Goal: Obtain resource: Obtain resource

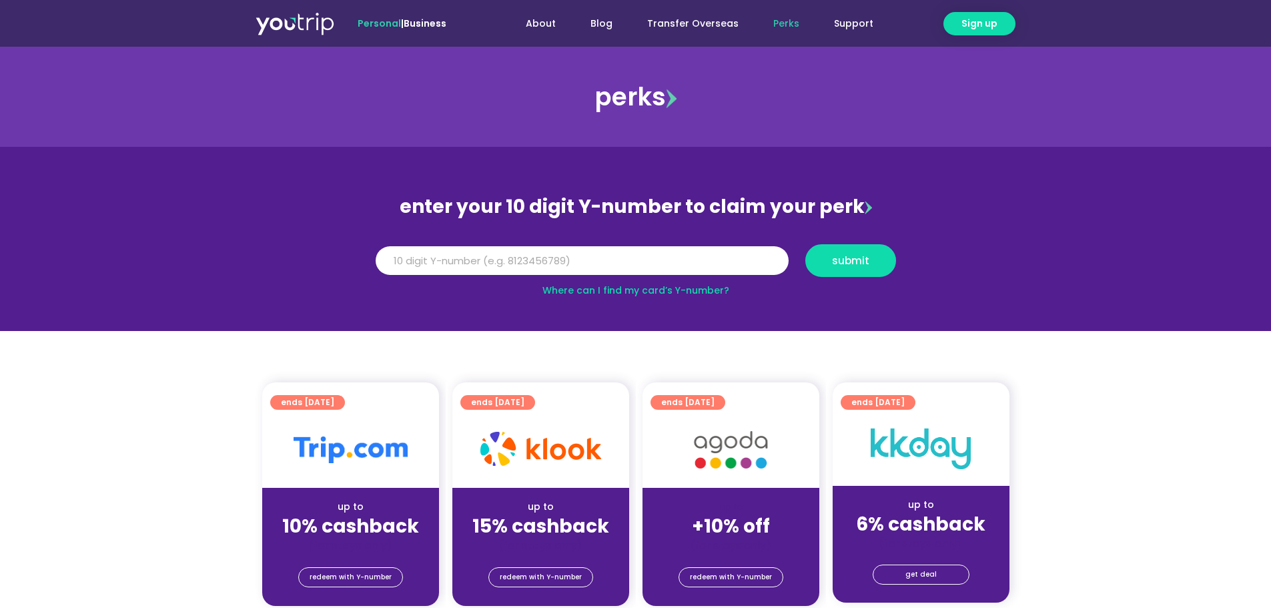
click at [610, 244] on div "Y Number submit" at bounding box center [636, 261] width 534 height 46
click at [608, 251] on input "Y Number" at bounding box center [582, 260] width 413 height 29
type input "[CREDIT_CARD_NUMBER]"
click at [866, 252] on button "submit" at bounding box center [851, 260] width 91 height 33
click at [433, 260] on input "5162400040124799" at bounding box center [582, 260] width 413 height 29
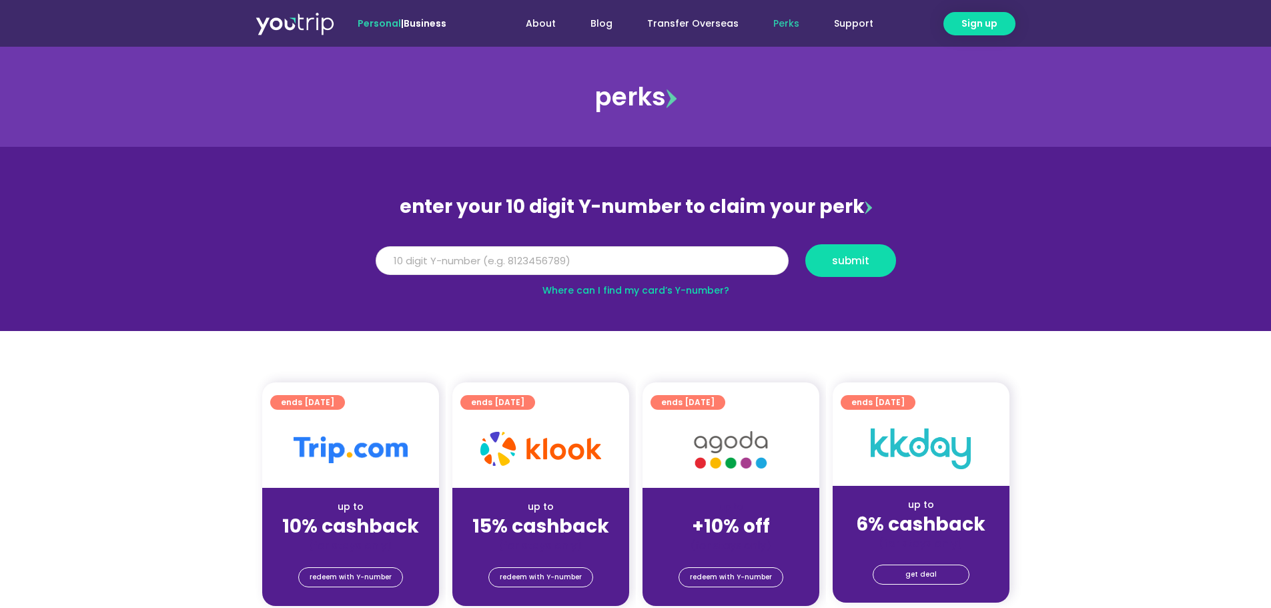
click at [433, 260] on input "5162400040124799" at bounding box center [582, 260] width 413 height 29
type input "8183158138"
click at [871, 257] on span "submit" at bounding box center [851, 261] width 68 height 10
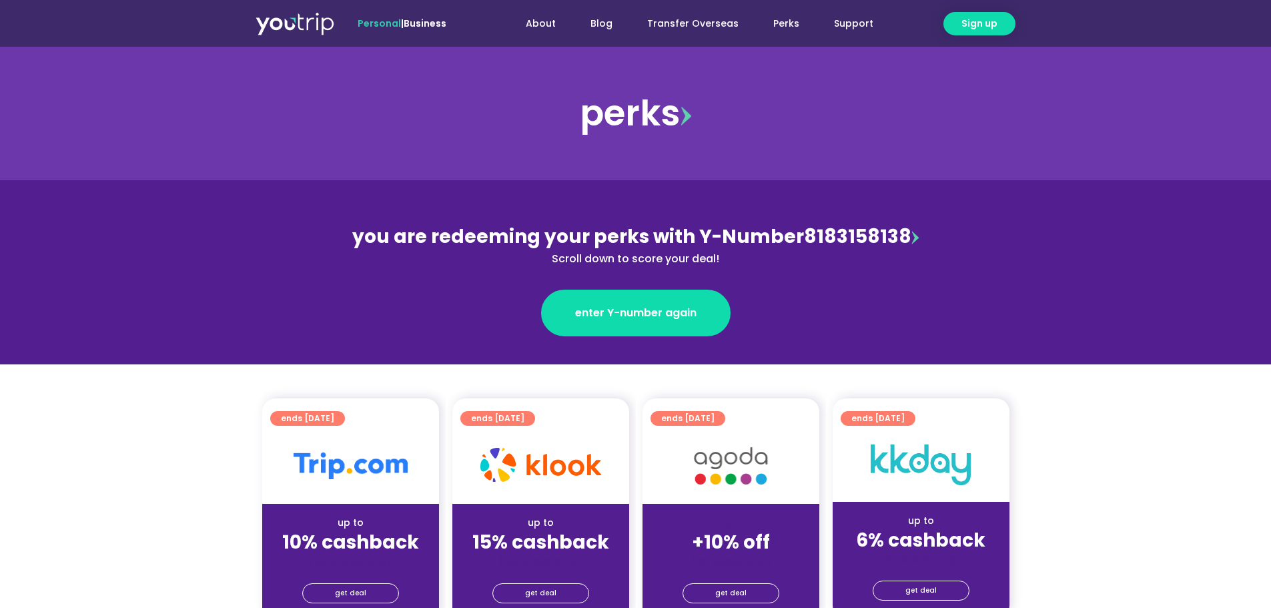
click at [828, 238] on div "you are redeeming your perks with Y-Number 8183158138 Scroll down to score your…" at bounding box center [635, 245] width 579 height 44
copy div "8183158138"
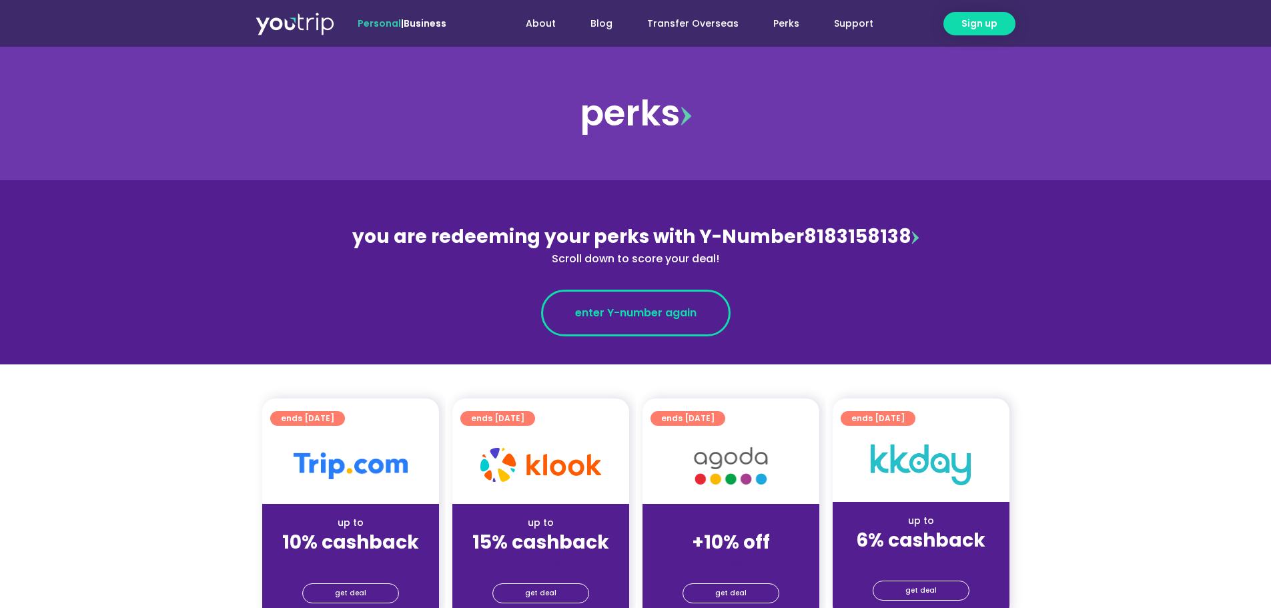
click at [649, 314] on span "enter Y-number again" at bounding box center [635, 313] width 121 height 16
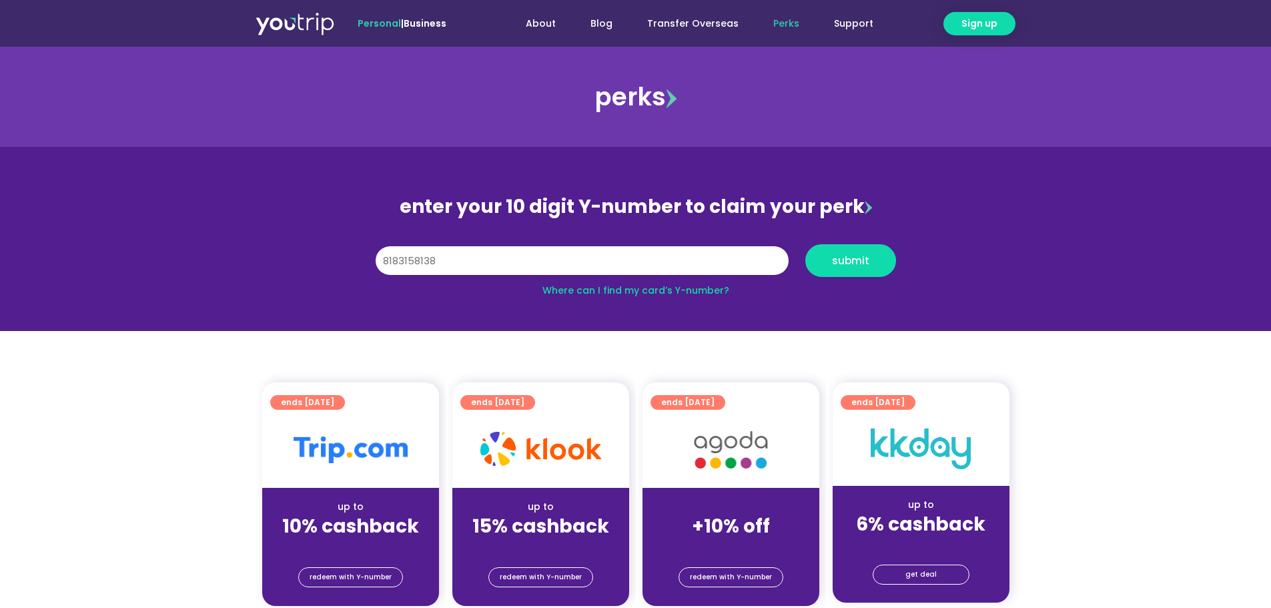
type input "8183158138"
click at [806, 244] on button "submit" at bounding box center [851, 260] width 91 height 33
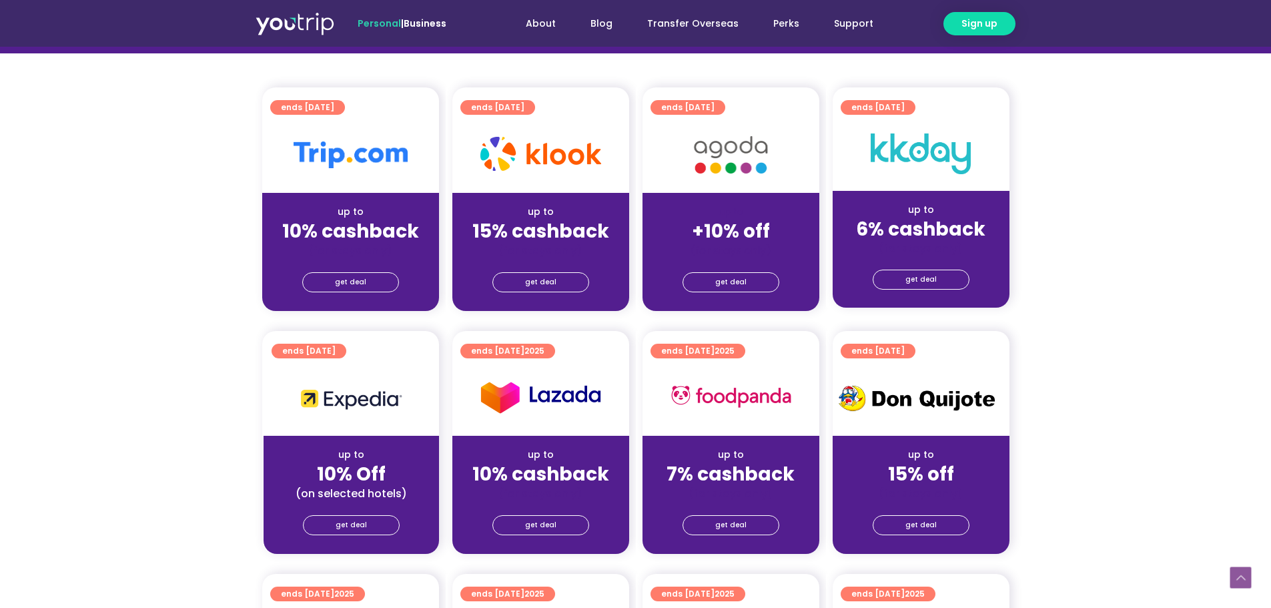
scroll to position [316, 0]
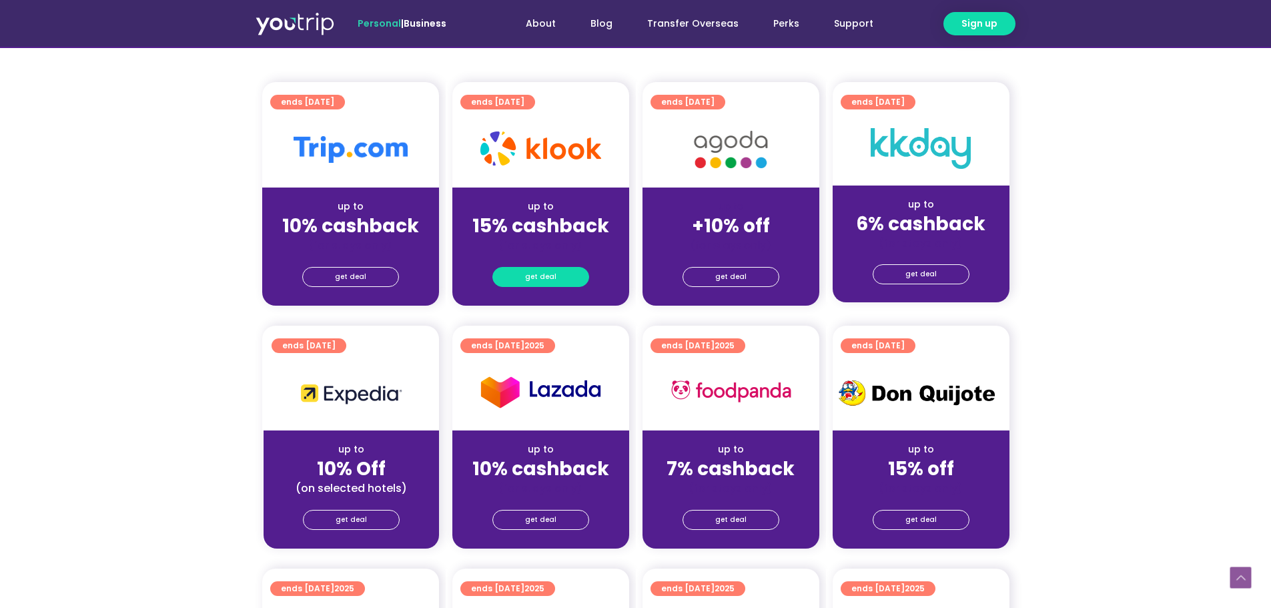
click at [555, 274] on link "get deal" at bounding box center [541, 277] width 97 height 20
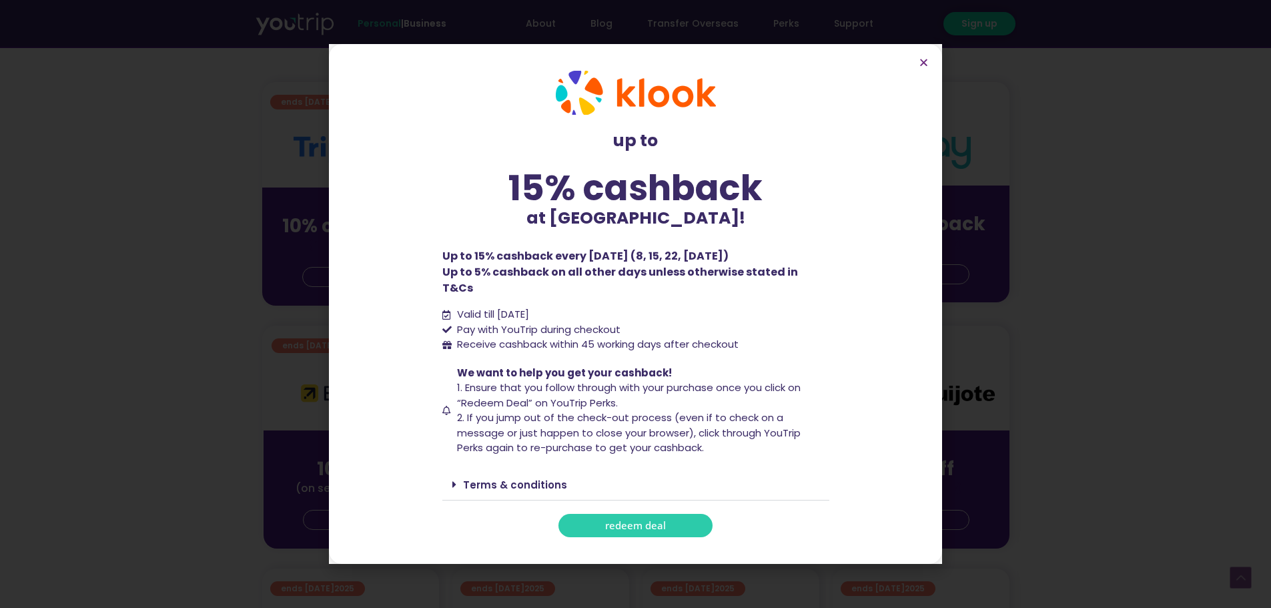
click at [559, 260] on p "Up to 15% cashback every [DATE] (8, 15, 22, [DATE]) Up to 5% cashback on all ot…" at bounding box center [635, 272] width 387 height 48
click at [552, 275] on p "Up to 15% cashback every [DATE] (8, 15, 22, [DATE]) Up to 5% cashback on all ot…" at bounding box center [635, 272] width 387 height 48
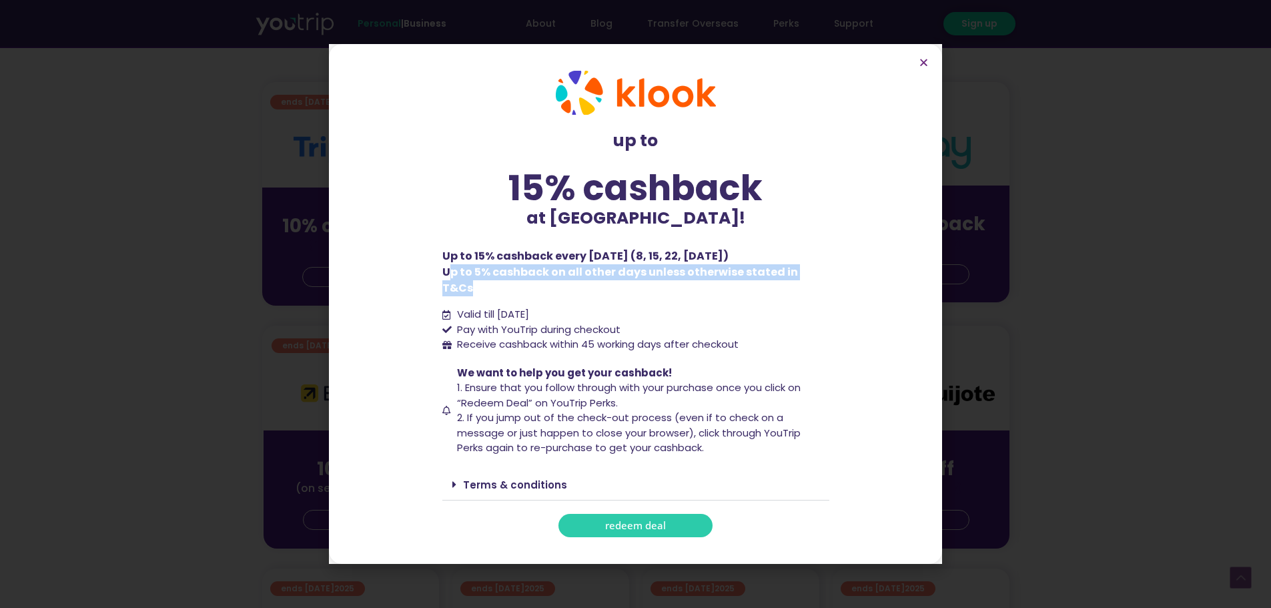
click at [552, 275] on p "Up to 15% cashback every [DATE] (8, 15, 22, [DATE]) Up to 5% cashback on all ot…" at bounding box center [635, 272] width 387 height 48
click at [553, 322] on span "Pay with YouTrip during checkout" at bounding box center [537, 329] width 167 height 15
click at [619, 337] on span "Receive cashback within 45 working days after checkout" at bounding box center [596, 344] width 285 height 15
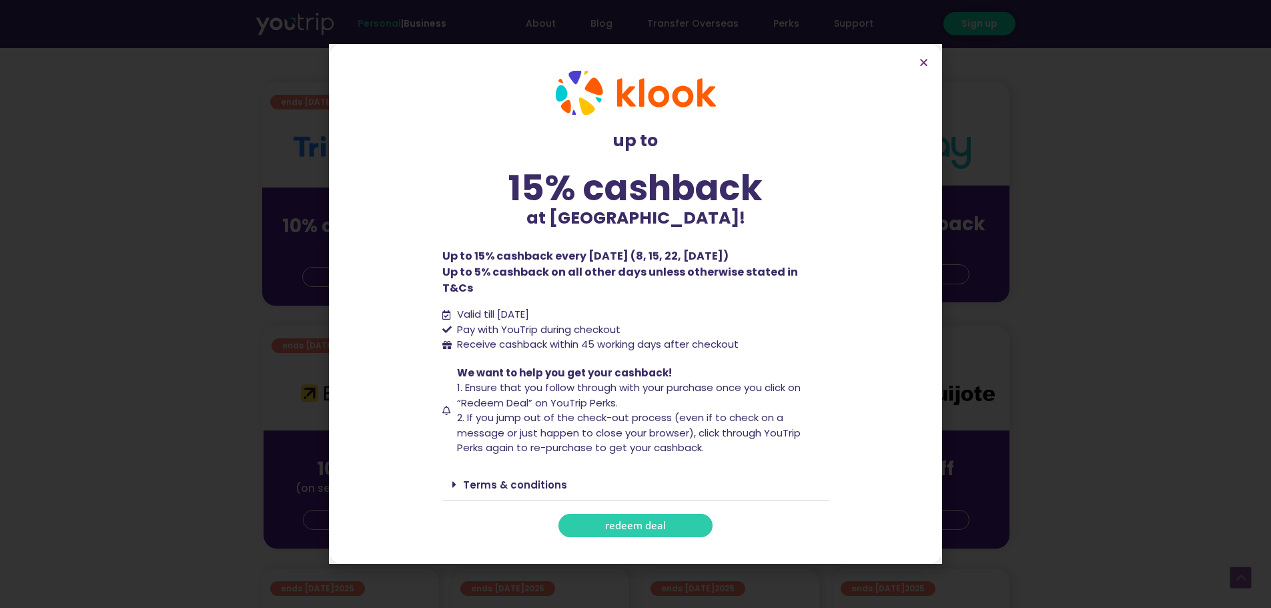
click at [617, 337] on span "Receive cashback within 45 working days after checkout" at bounding box center [596, 344] width 285 height 15
click at [926, 67] on icon "Close" at bounding box center [924, 62] width 10 height 10
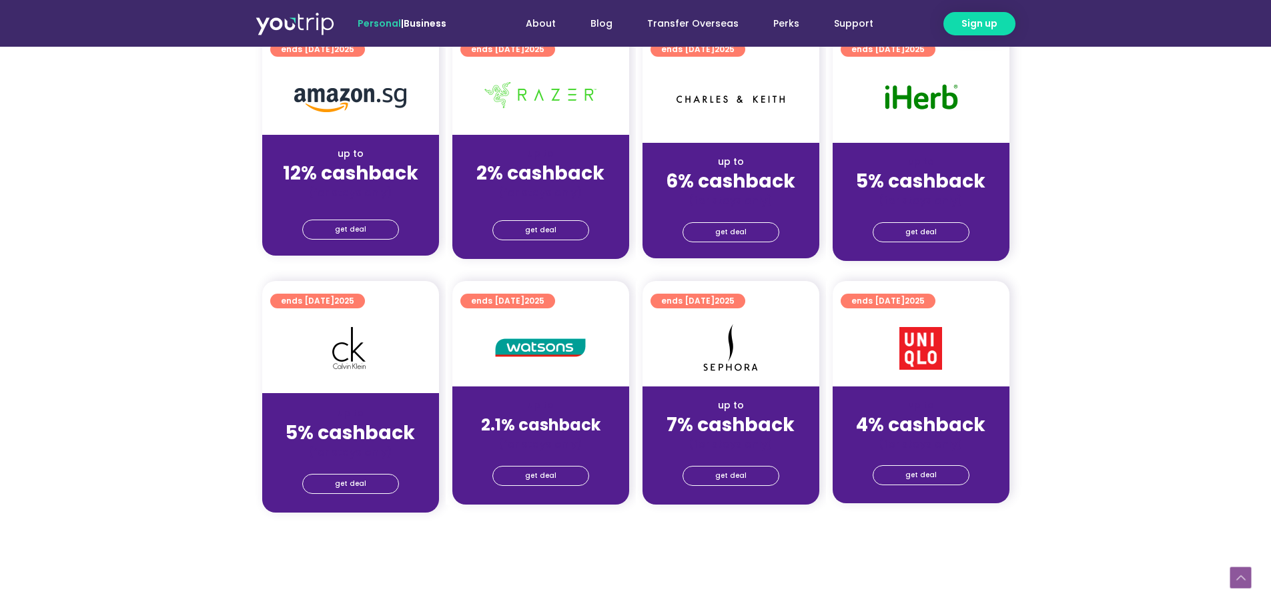
scroll to position [769, 0]
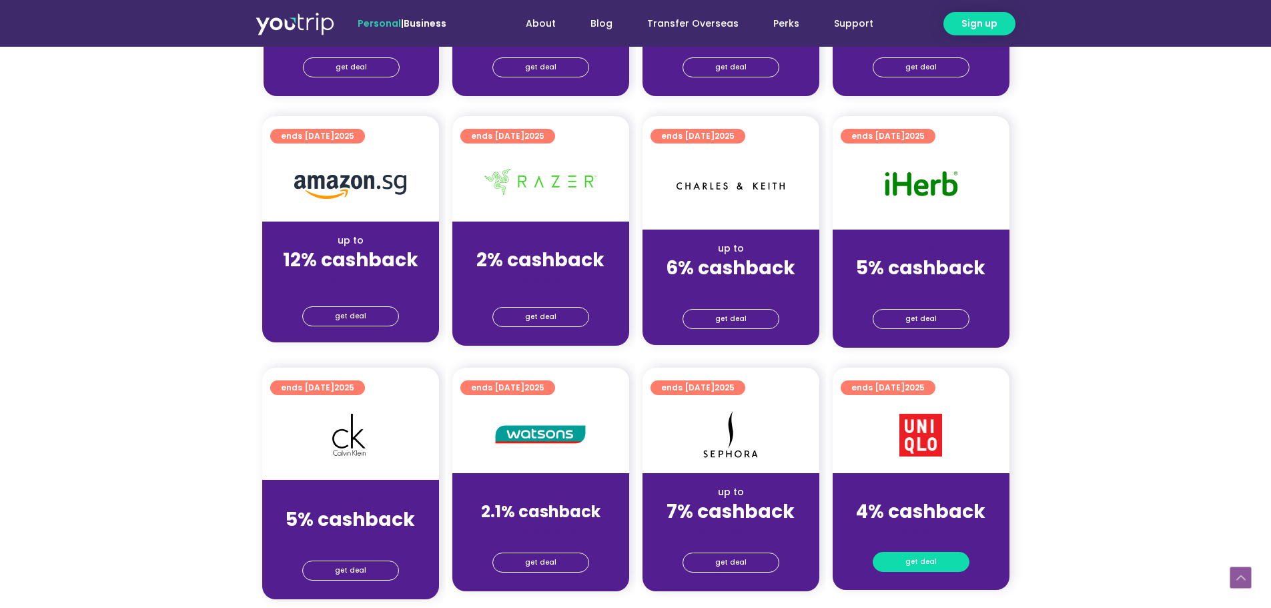
click at [944, 560] on link "get deal" at bounding box center [921, 562] width 97 height 20
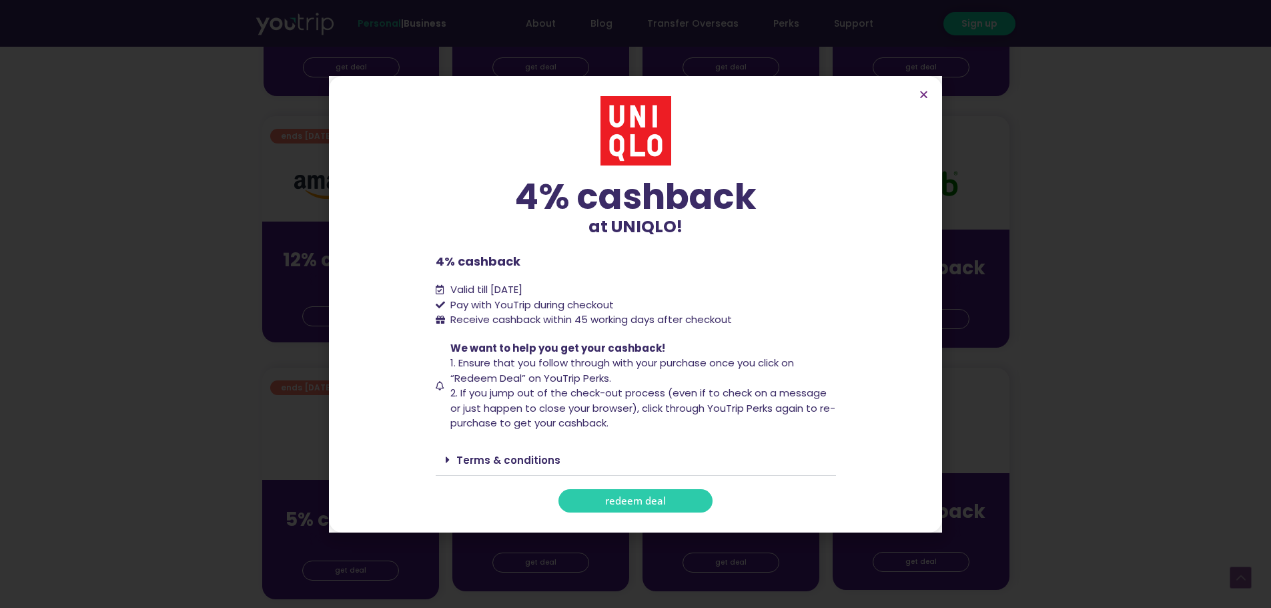
click at [523, 284] on span "Valid till [DATE]" at bounding box center [486, 289] width 72 height 14
click at [631, 432] on div "4% cashback at UNIQLO! 4% cashback at UNIQLO! 4% cashback Valid till [DATE] Pay…" at bounding box center [636, 304] width 400 height 416
click at [690, 499] on link "redeem deal" at bounding box center [636, 500] width 154 height 23
